Goal: Information Seeking & Learning: Learn about a topic

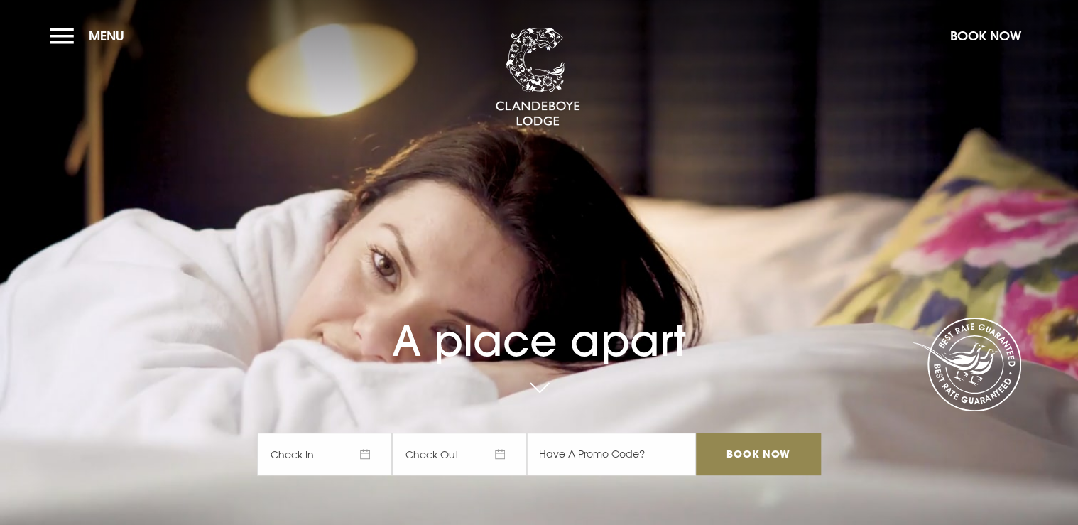
click at [58, 37] on button "Menu" at bounding box center [91, 36] width 82 height 31
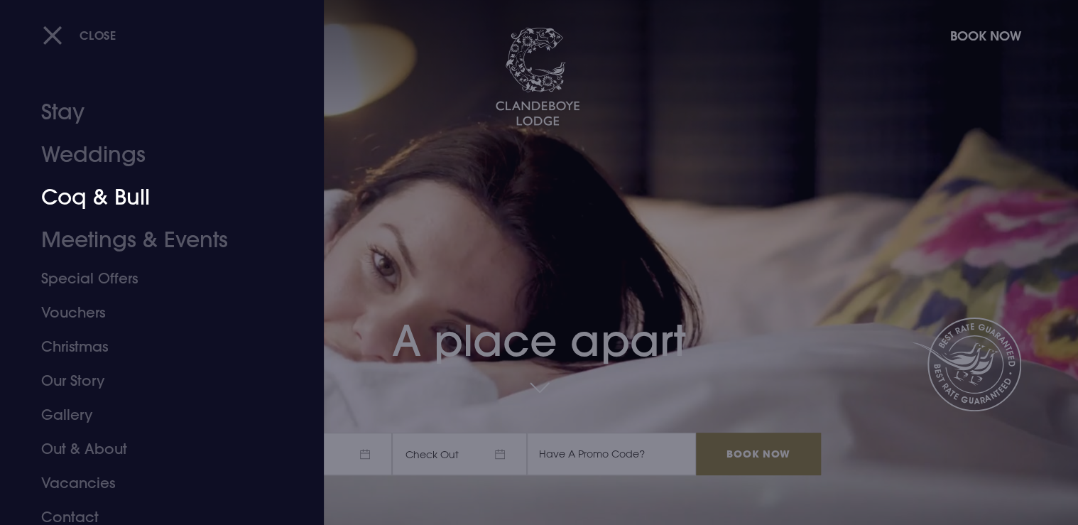
click at [149, 208] on link "Coq & Bull" at bounding box center [153, 197] width 224 height 43
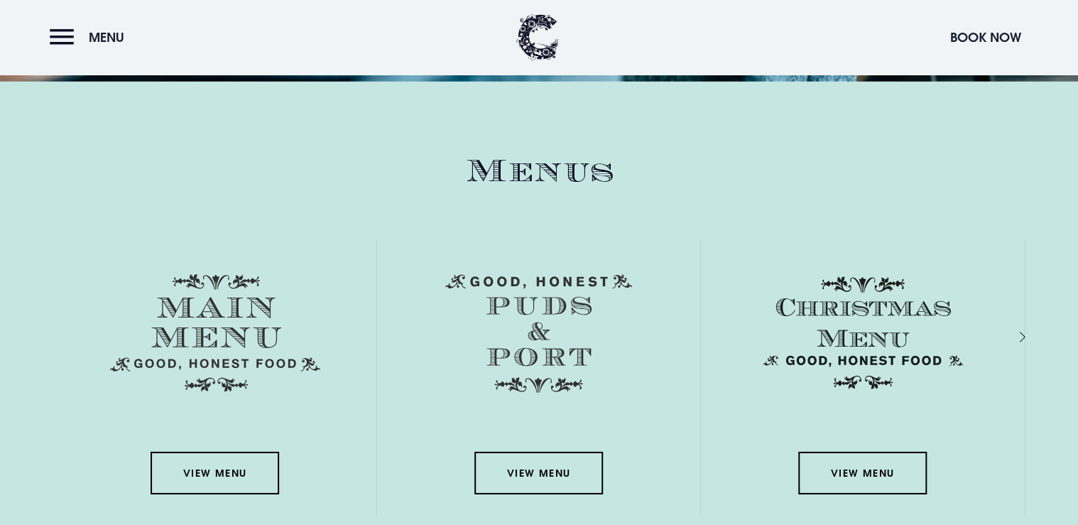
scroll to position [1988, 0]
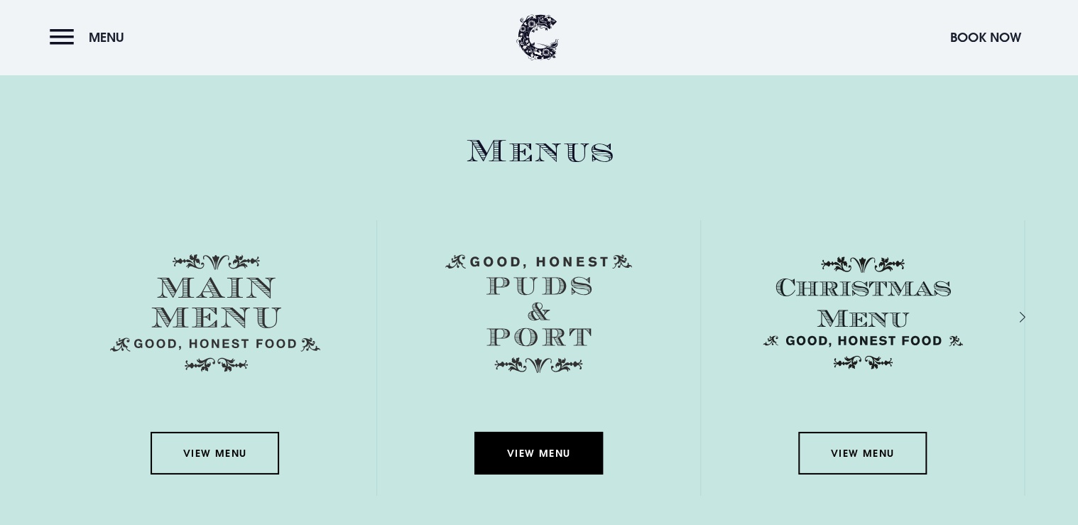
click at [519, 449] on link "View Menu" at bounding box center [538, 453] width 128 height 43
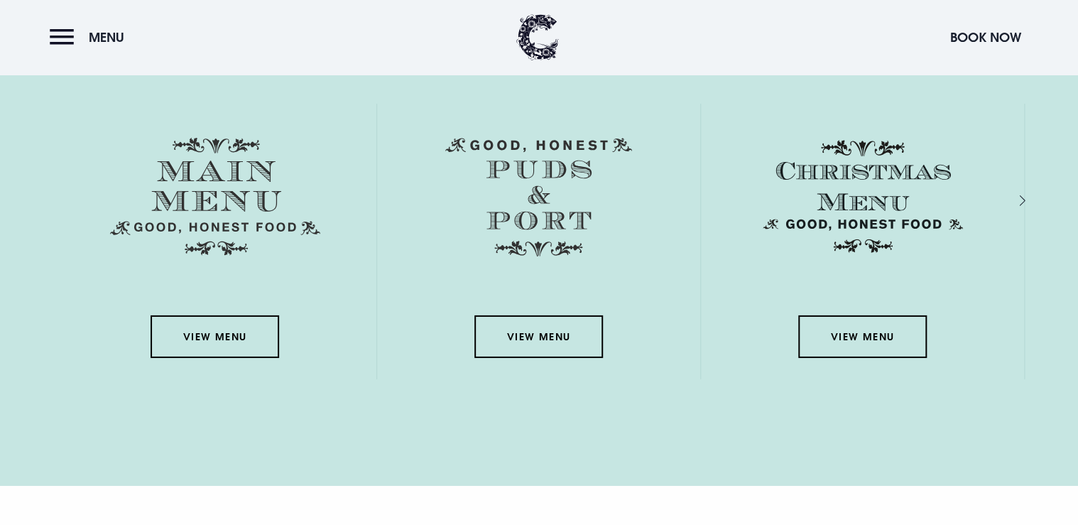
scroll to position [2101, 0]
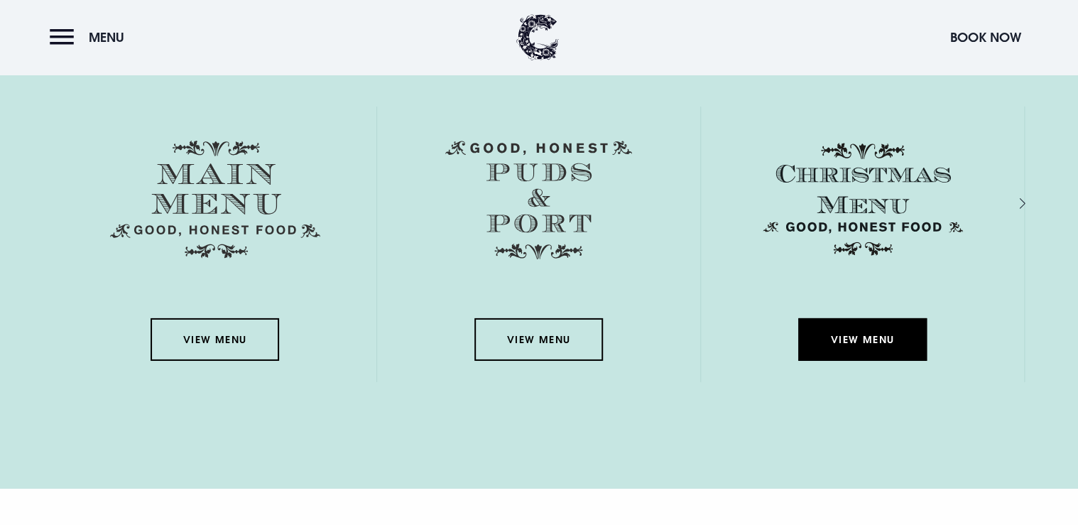
click at [855, 323] on link "View Menu" at bounding box center [862, 339] width 128 height 43
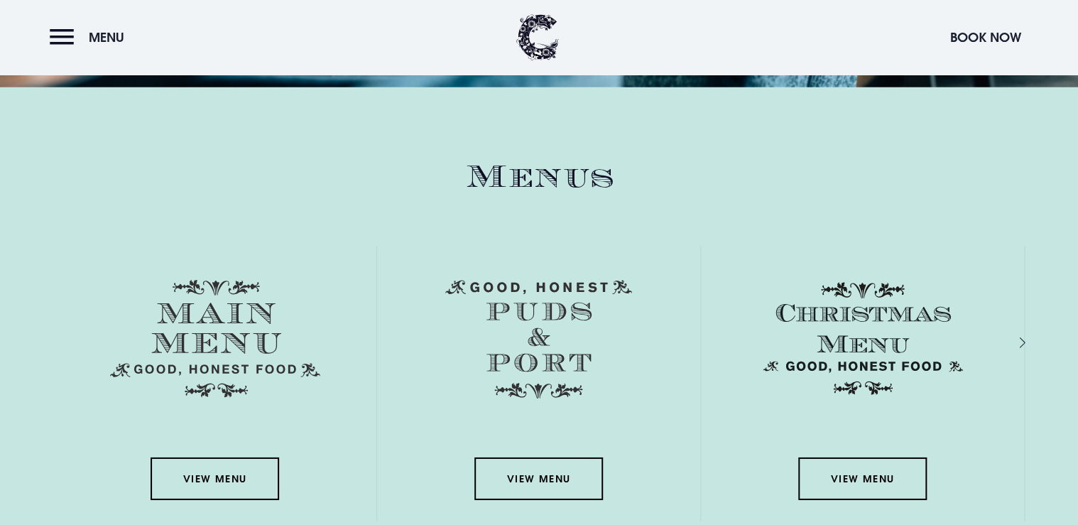
scroll to position [2045, 0]
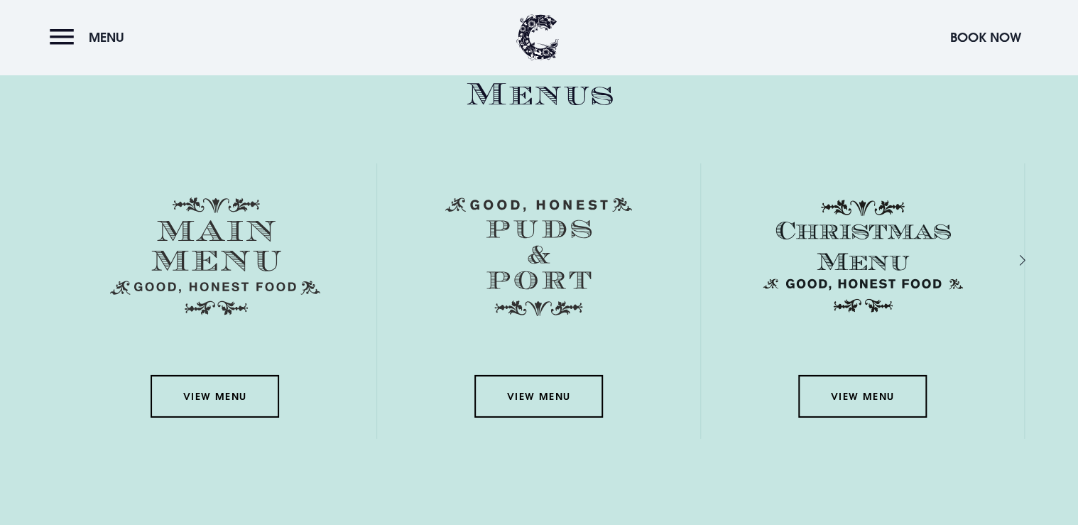
click at [197, 428] on div "View Menu" at bounding box center [214, 300] width 323 height 275
click at [244, 370] on div "View Menu" at bounding box center [214, 300] width 323 height 275
click at [228, 395] on link "View Menu" at bounding box center [215, 396] width 128 height 43
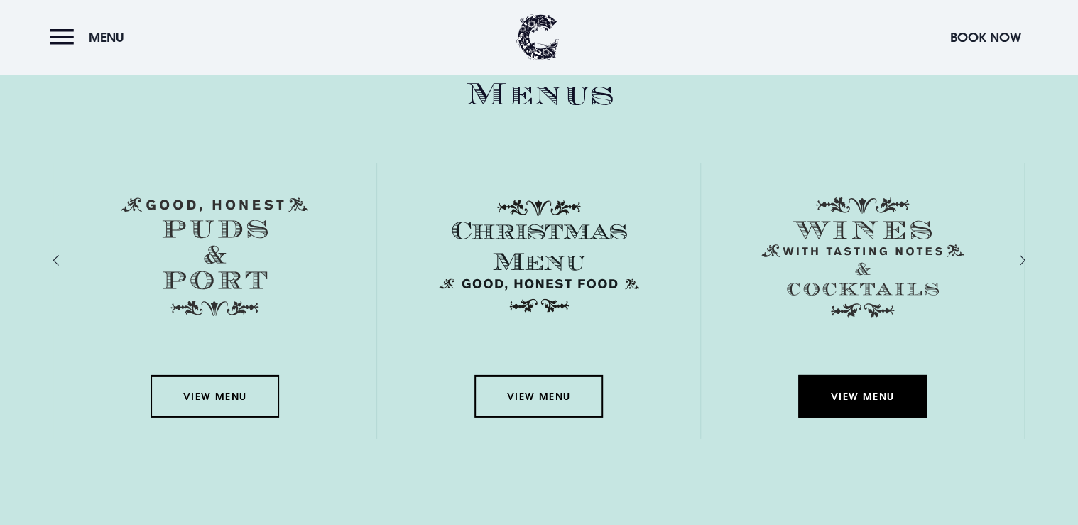
click at [872, 393] on link "View Menu" at bounding box center [862, 396] width 128 height 43
